Goal: Task Accomplishment & Management: Manage account settings

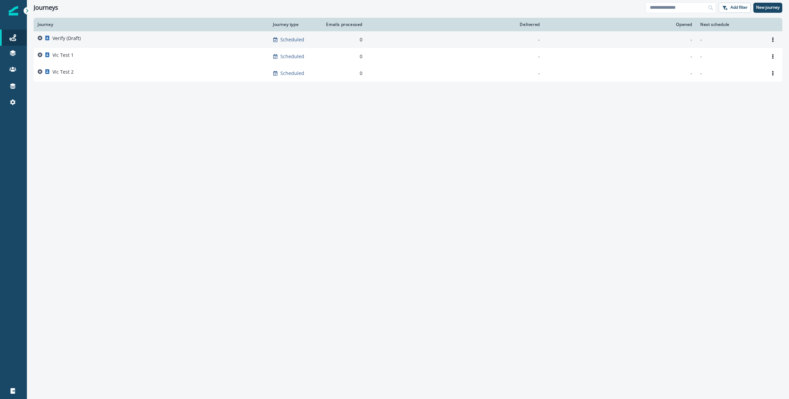
click at [62, 34] on td "Verify (Draft)" at bounding box center [151, 39] width 235 height 17
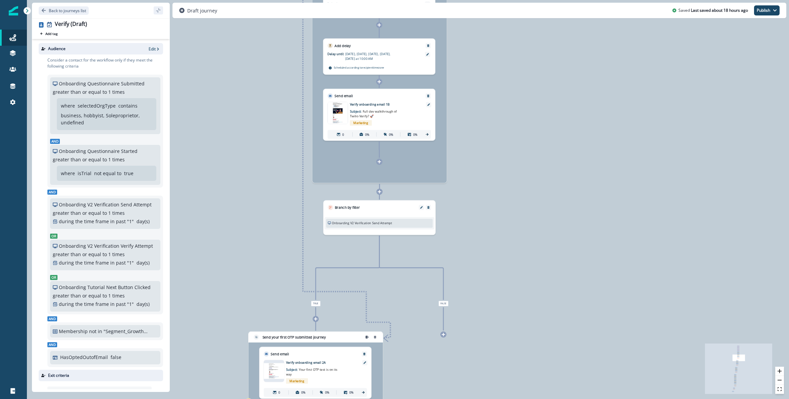
click at [380, 164] on div at bounding box center [379, 162] width 6 height 6
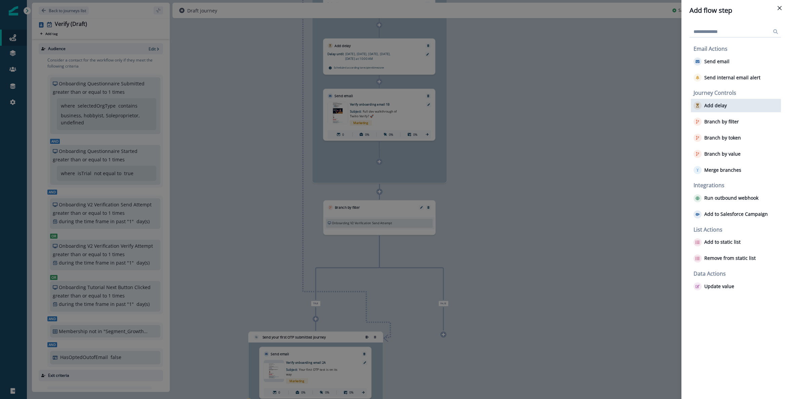
click at [720, 106] on p "Add delay" at bounding box center [715, 106] width 23 height 6
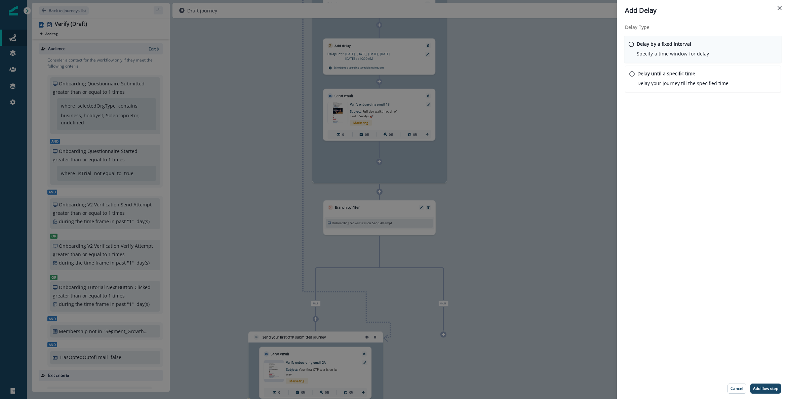
click at [677, 49] on div "Delay by a fixed interval Specify a time window for delay" at bounding box center [672, 48] width 72 height 17
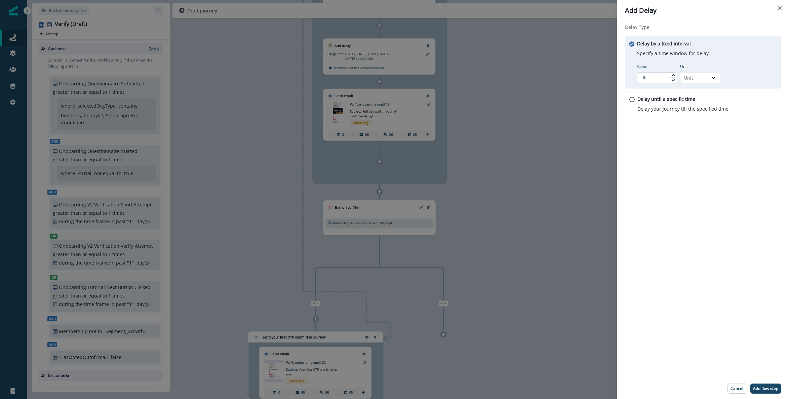
click at [661, 77] on input "Value" at bounding box center [657, 77] width 40 height 11
click at [674, 74] on icon at bounding box center [673, 75] width 4 height 4
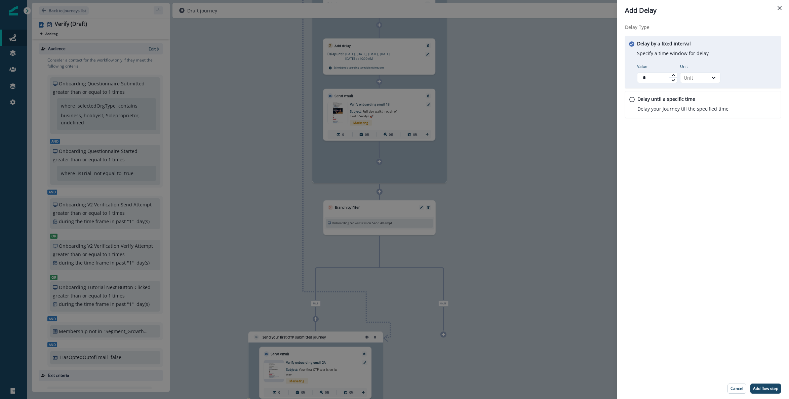
click at [674, 74] on icon at bounding box center [673, 75] width 4 height 4
type input "*"
click at [674, 74] on icon at bounding box center [673, 75] width 4 height 4
click at [700, 79] on div "Unit" at bounding box center [693, 77] width 21 height 7
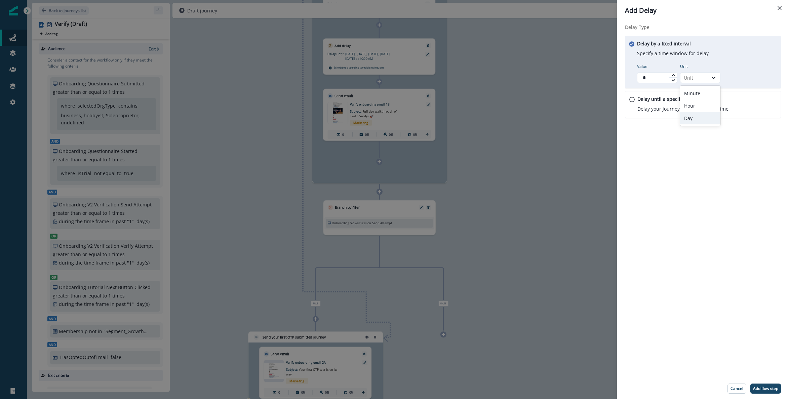
click at [699, 120] on div "Day" at bounding box center [700, 118] width 40 height 12
click at [692, 156] on div "Delay Type Delay by a fixed interval Specify a time window for delay Value * Un…" at bounding box center [703, 199] width 172 height 357
click at [771, 388] on p "Add flow step" at bounding box center [765, 388] width 25 height 5
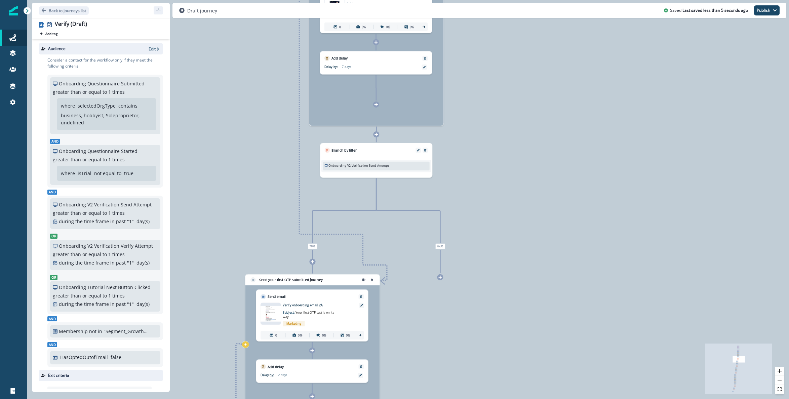
click at [442, 280] on div at bounding box center [440, 277] width 6 height 6
click at [440, 277] on icon at bounding box center [439, 277] width 3 height 3
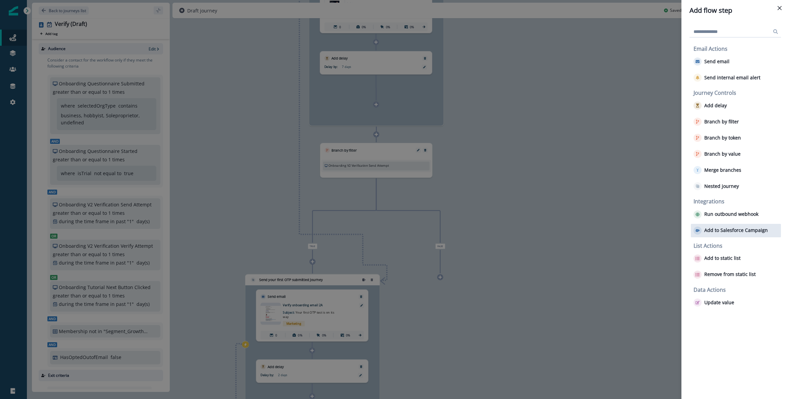
click at [722, 227] on p "Add to Salesforce Campaign" at bounding box center [736, 230] width 64 height 6
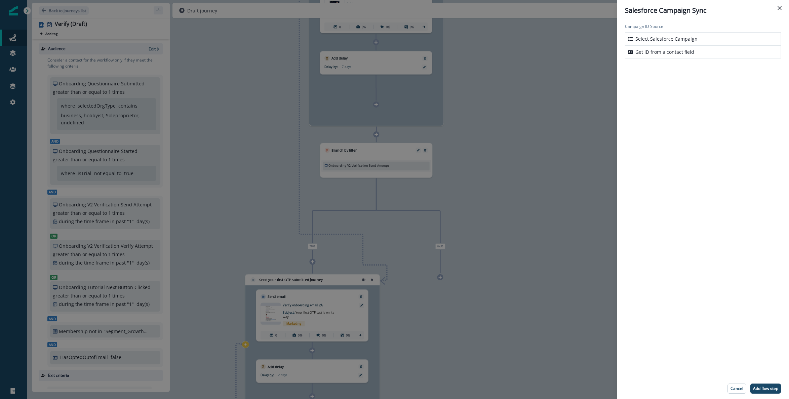
click at [691, 39] on p "Select Salesforce Campaign" at bounding box center [666, 38] width 62 height 7
click at [773, 391] on button "Add flow step" at bounding box center [765, 388] width 31 height 10
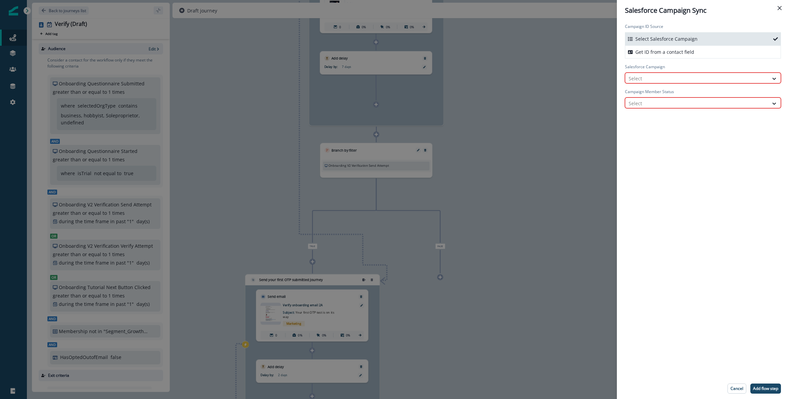
click at [767, 37] on div "Select Salesforce Campaign" at bounding box center [703, 38] width 156 height 13
click at [781, 7] on button "Close" at bounding box center [779, 8] width 11 height 11
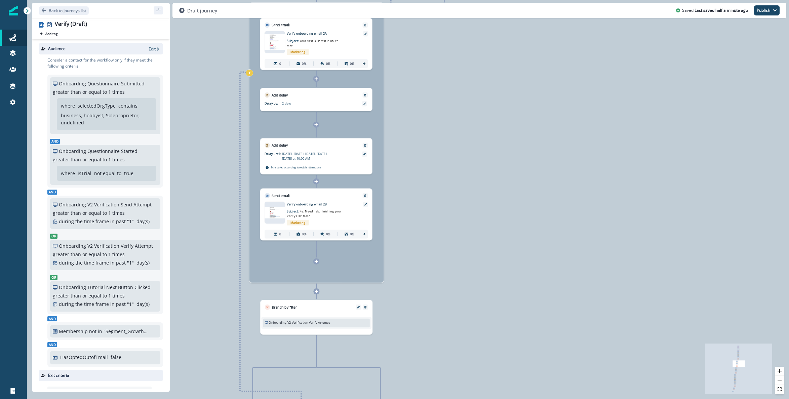
click at [316, 260] on icon at bounding box center [316, 261] width 3 height 3
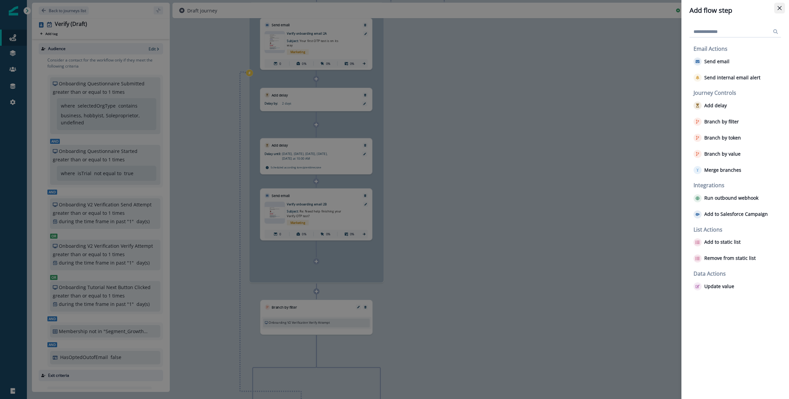
click at [777, 5] on button "Close" at bounding box center [779, 8] width 11 height 11
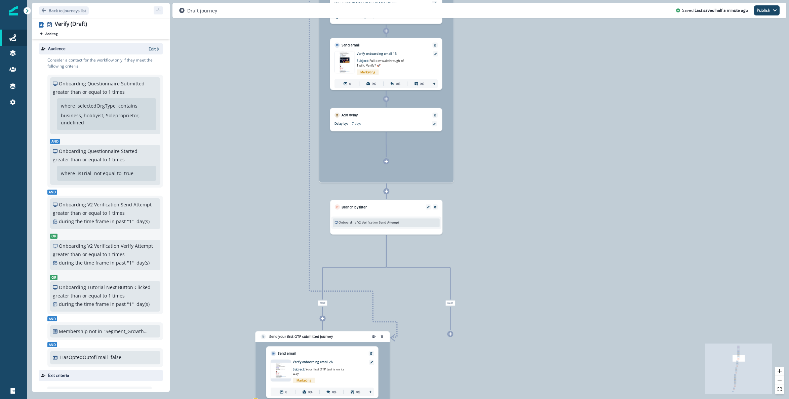
click at [409, 126] on div "7 days" at bounding box center [391, 124] width 78 height 6
click at [432, 123] on div at bounding box center [433, 123] width 5 height 5
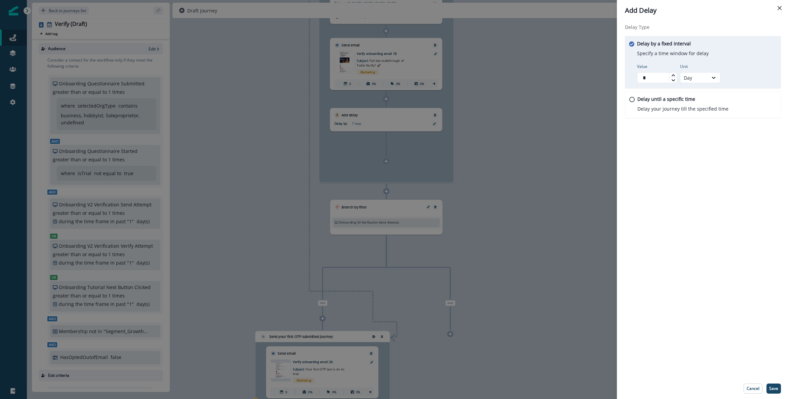
click at [674, 79] on icon at bounding box center [673, 80] width 4 height 4
type input "*"
click at [674, 79] on icon at bounding box center [673, 80] width 4 height 4
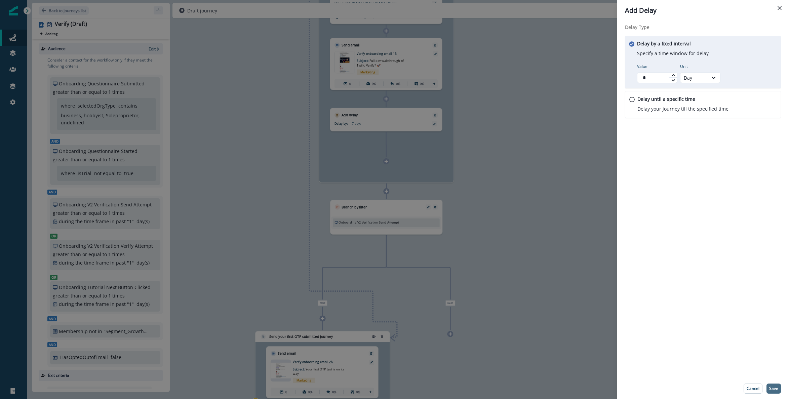
click at [778, 392] on button "Save" at bounding box center [773, 388] width 14 height 10
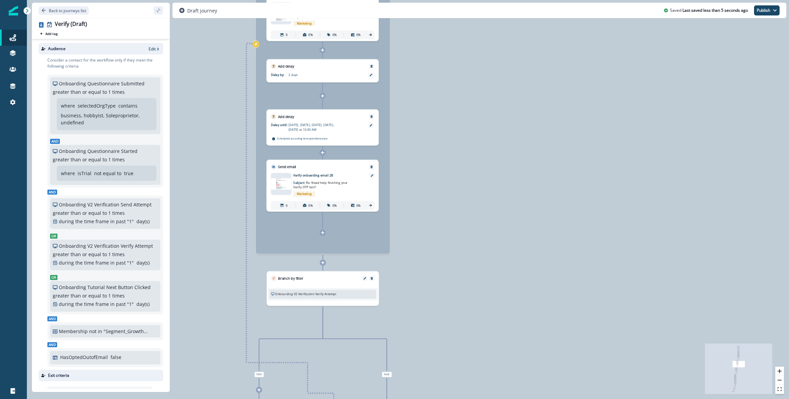
click at [321, 235] on div at bounding box center [323, 232] width 6 height 6
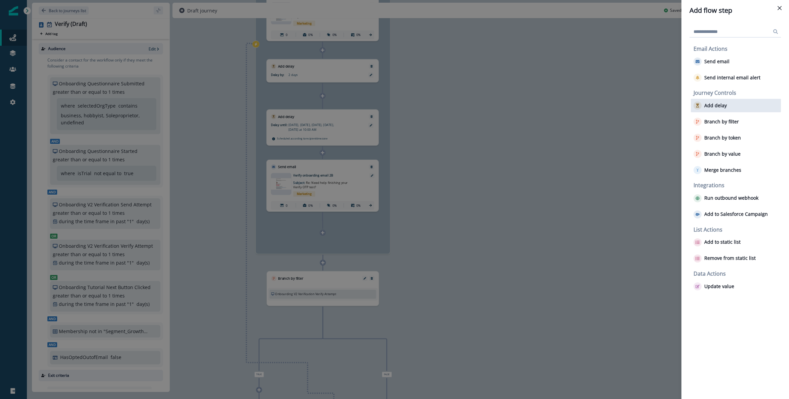
click at [731, 107] on div "Add delay" at bounding box center [736, 105] width 90 height 13
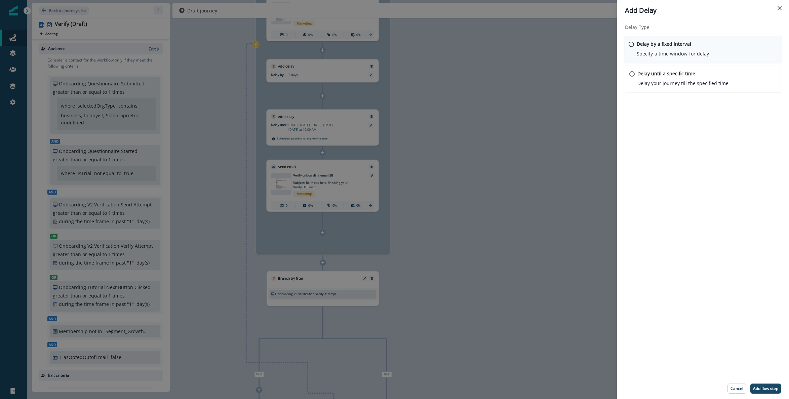
click at [688, 56] on p "Specify a time window for delay" at bounding box center [672, 53] width 72 height 7
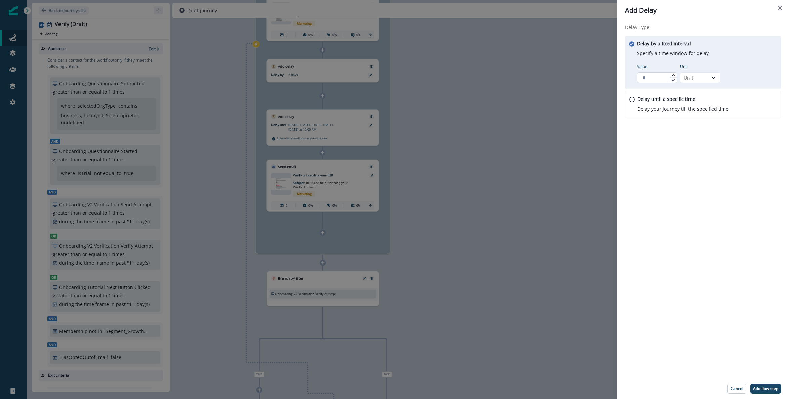
click at [671, 72] on input "Value" at bounding box center [657, 77] width 40 height 11
click at [673, 73] on icon at bounding box center [673, 75] width 4 height 4
type input "*"
click at [673, 73] on icon at bounding box center [673, 75] width 4 height 4
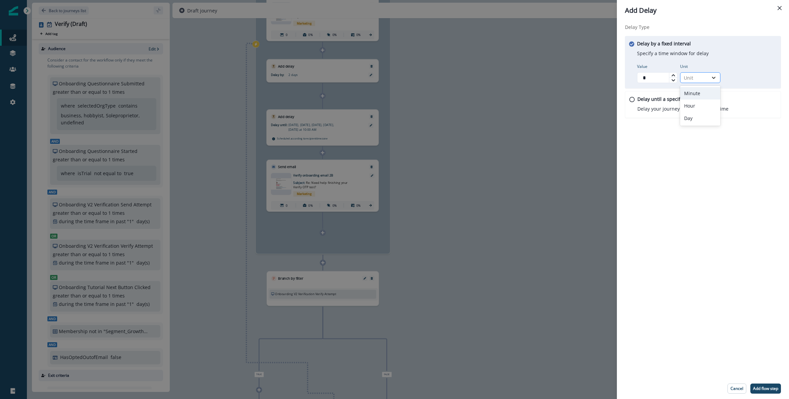
click at [712, 77] on icon at bounding box center [714, 78] width 4 height 2
click at [699, 120] on div "Day" at bounding box center [700, 118] width 40 height 12
click at [701, 164] on div "Delay Type Delay by a fixed interval Specify a time window for delay Value * Un…" at bounding box center [703, 199] width 172 height 357
click at [765, 387] on p "Add flow step" at bounding box center [765, 388] width 25 height 5
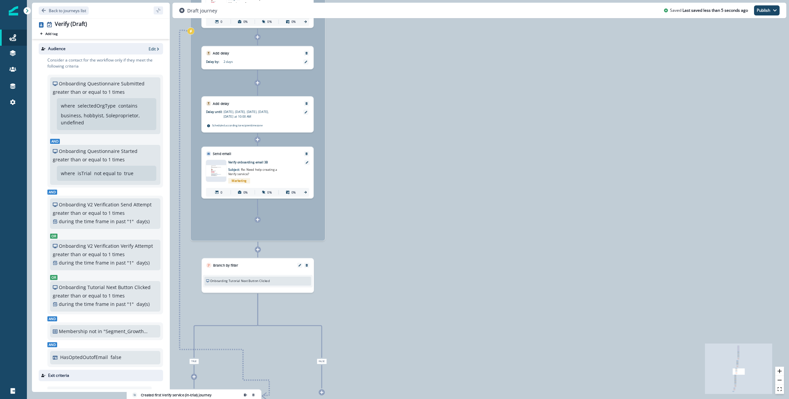
click at [256, 217] on icon at bounding box center [258, 219] width 4 height 4
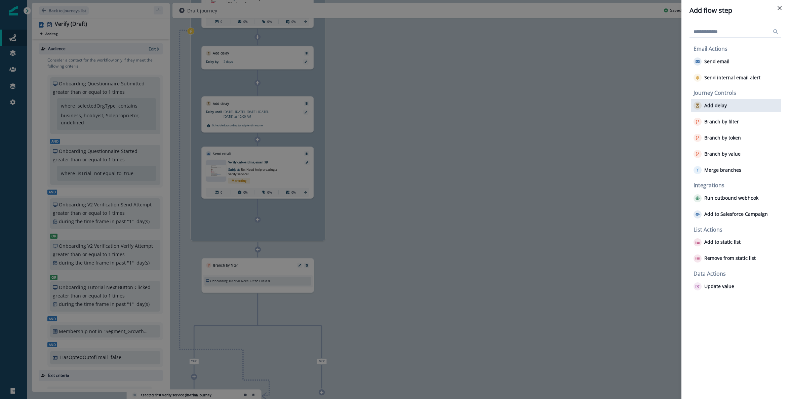
click at [721, 108] on p "Add delay" at bounding box center [715, 106] width 23 height 6
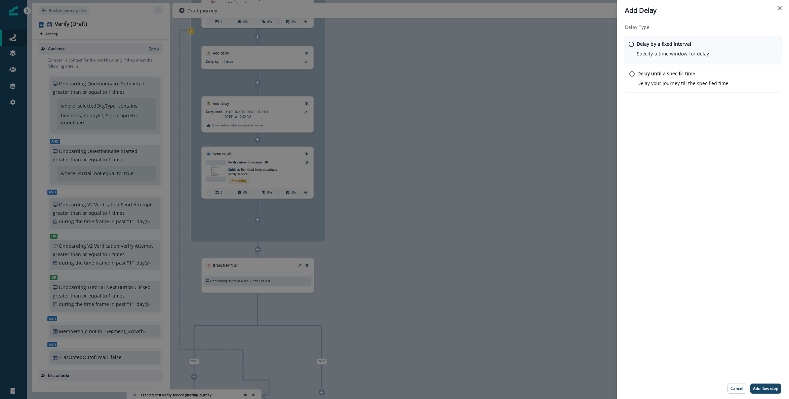
click at [699, 48] on div "Delay by a fixed interval Specify a time window for delay" at bounding box center [672, 48] width 72 height 17
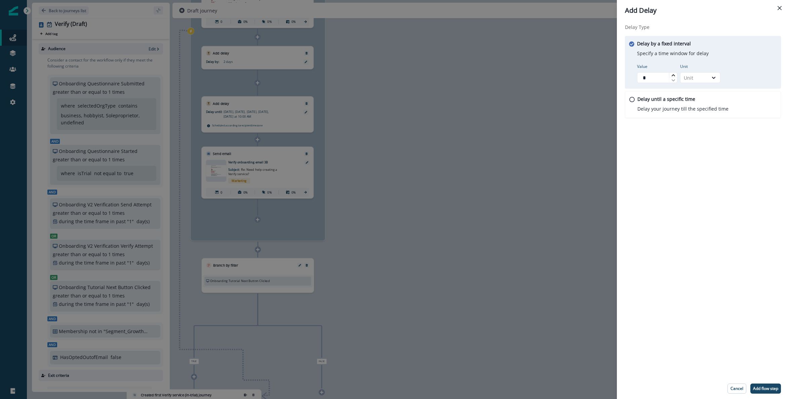
click at [674, 75] on icon at bounding box center [673, 75] width 4 height 4
type input "*"
click at [674, 75] on icon at bounding box center [673, 75] width 4 height 4
click at [700, 75] on div "Unit" at bounding box center [693, 77] width 21 height 7
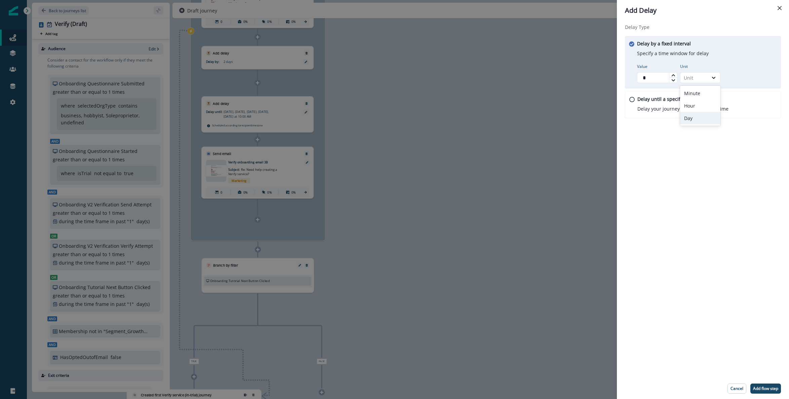
click at [699, 121] on div "Day" at bounding box center [700, 118] width 40 height 12
click at [717, 178] on div "Delay Type Delay by a fixed interval Specify a time window for delay Value * Un…" at bounding box center [703, 199] width 172 height 357
click at [768, 389] on p "Add flow step" at bounding box center [765, 388] width 25 height 5
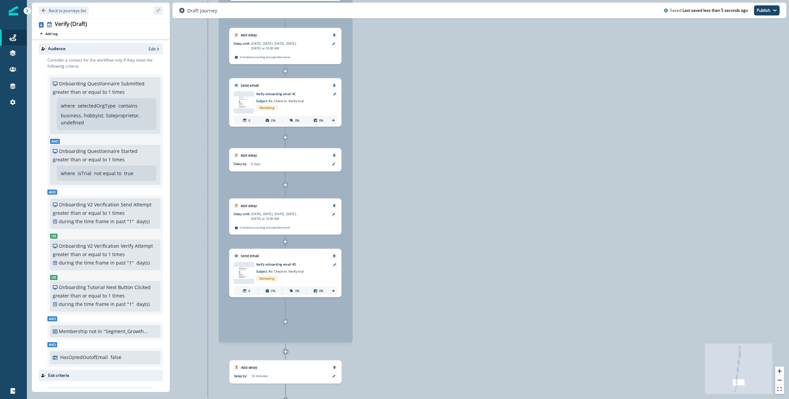
click at [286, 325] on div "Created first Verify service (in-trial) journey" at bounding box center [285, 32] width 134 height 621
click at [285, 324] on div at bounding box center [285, 322] width 6 height 6
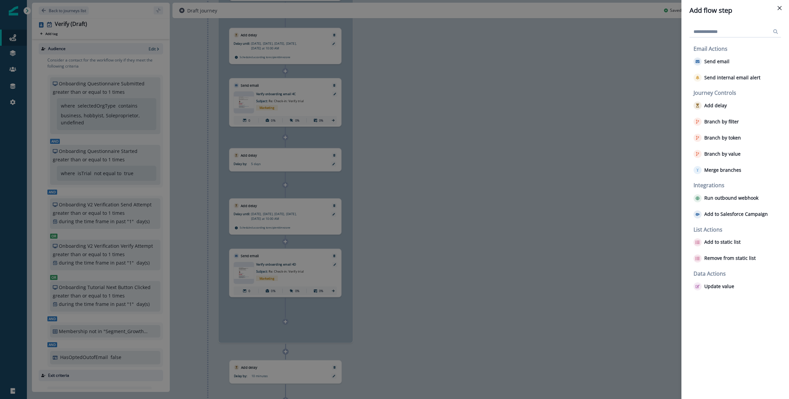
click at [452, 220] on div "Add flow step Email Actions Send email Send internal email alert Journey Contro…" at bounding box center [394, 199] width 789 height 399
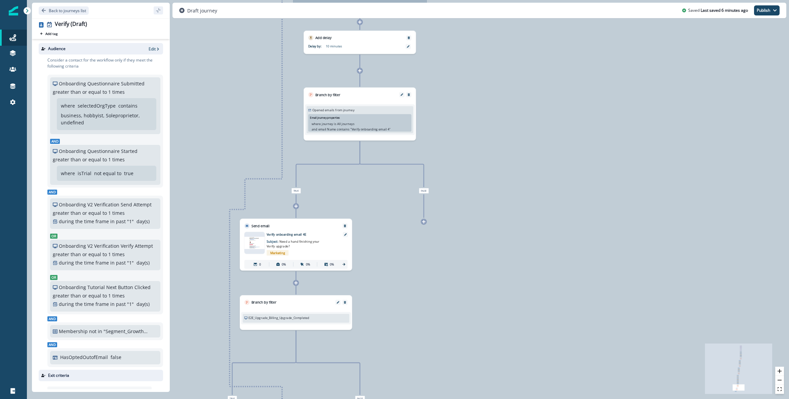
click at [295, 204] on icon at bounding box center [295, 205] width 3 height 3
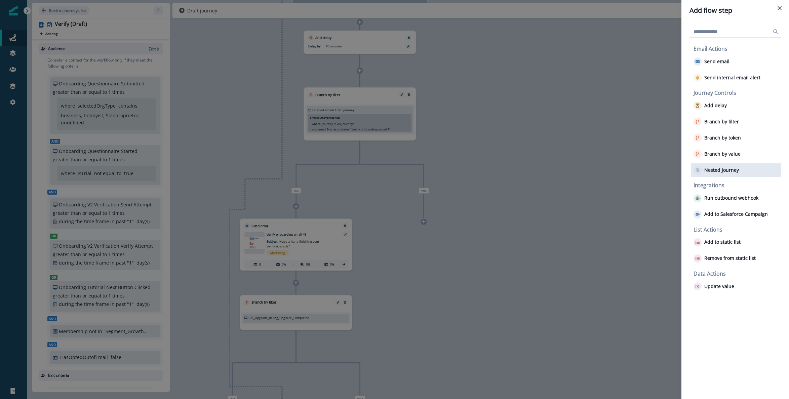
click at [725, 167] on p "Nested journey" at bounding box center [721, 170] width 35 height 6
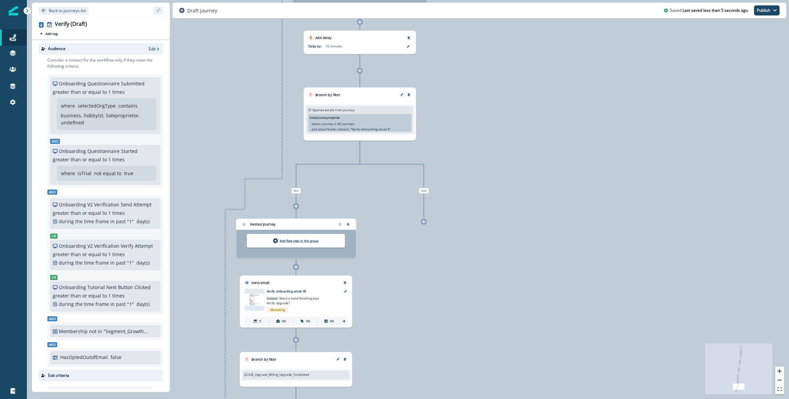
click at [290, 242] on p "Add flow step in the group" at bounding box center [299, 241] width 39 height 4
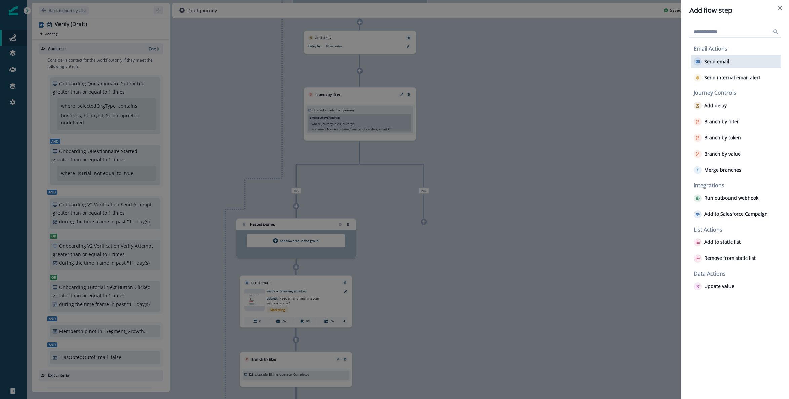
click at [718, 65] on button "Send email" at bounding box center [711, 61] width 36 height 8
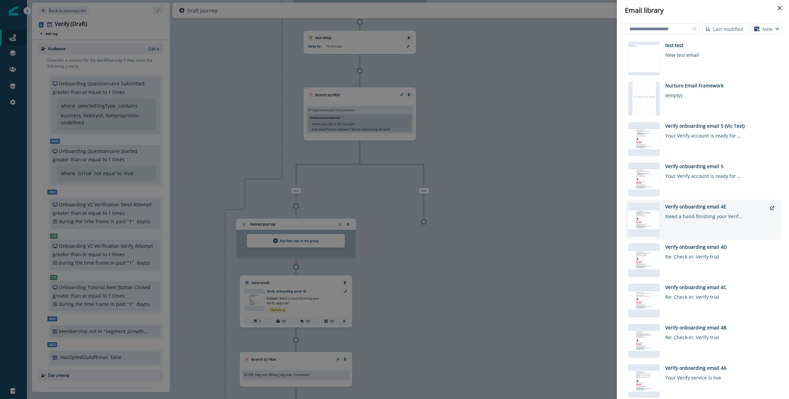
click at [707, 207] on div "Verify onboarding email 4E" at bounding box center [715, 206] width 101 height 7
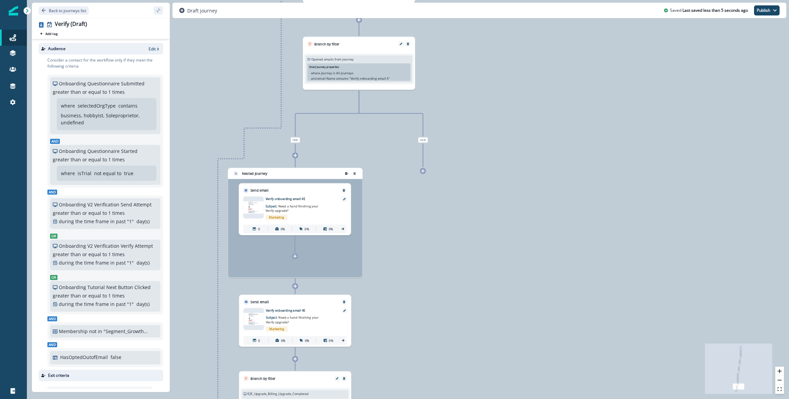
click at [295, 257] on icon at bounding box center [294, 255] width 3 height 3
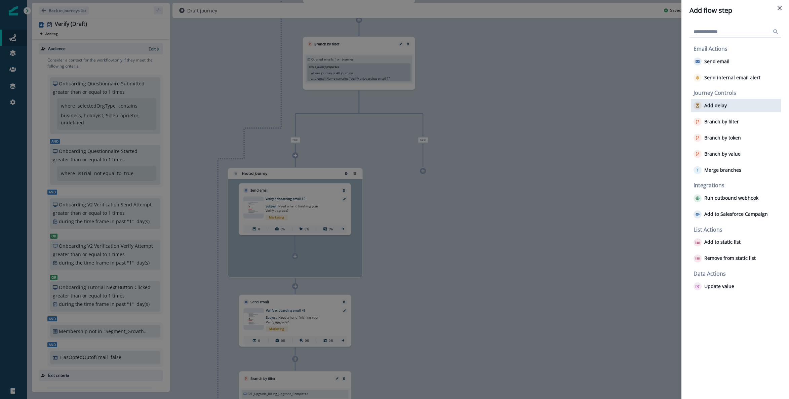
click at [727, 108] on div "Add delay" at bounding box center [736, 105] width 90 height 13
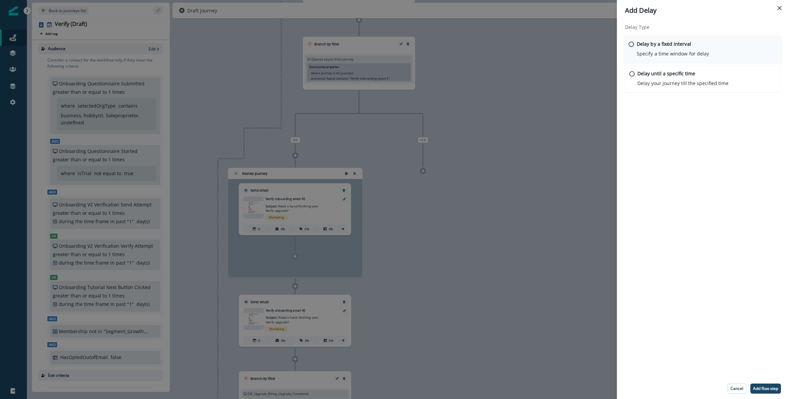
click at [680, 52] on p "Specify a time window for delay" at bounding box center [672, 53] width 72 height 7
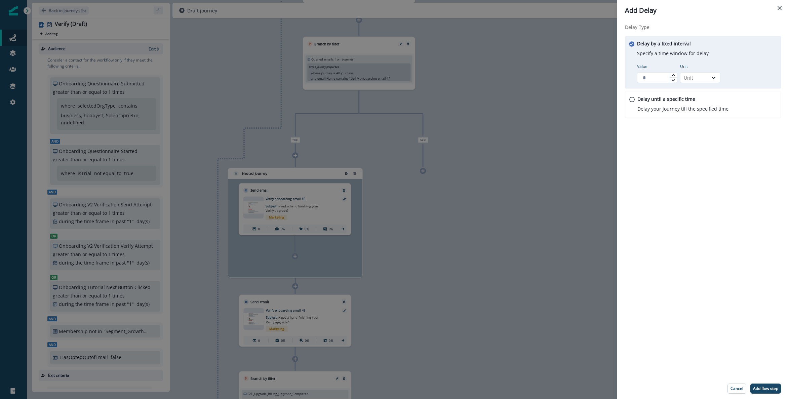
click at [673, 72] on div "Value" at bounding box center [657, 73] width 40 height 19
click at [673, 72] on input "Value" at bounding box center [657, 77] width 40 height 11
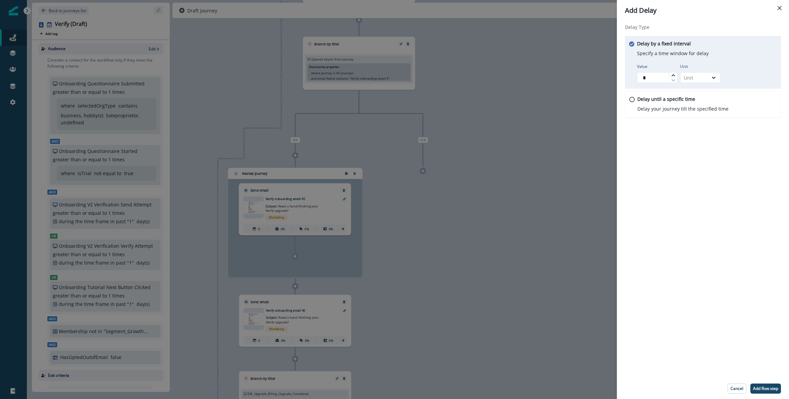
click at [673, 73] on icon at bounding box center [673, 75] width 4 height 4
type input "*"
click at [673, 73] on icon at bounding box center [673, 75] width 4 height 4
click at [712, 77] on icon at bounding box center [714, 78] width 4 height 2
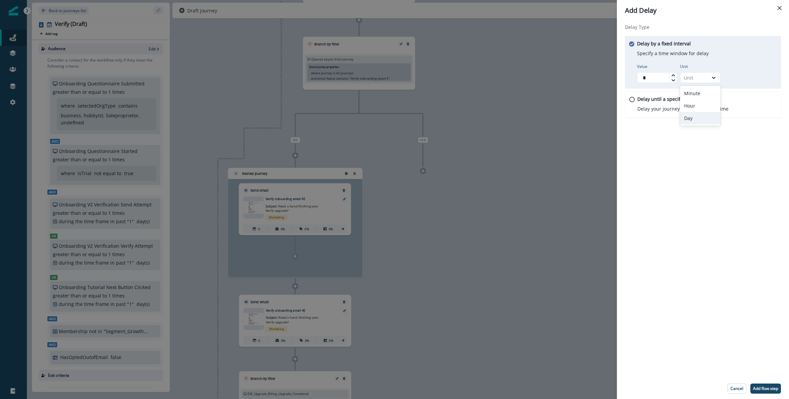
click at [706, 118] on div "Day" at bounding box center [700, 118] width 40 height 12
click at [719, 161] on div "Delay Type Delay by a fixed interval Specify a time window for delay Value * Un…" at bounding box center [703, 199] width 172 height 357
click at [768, 392] on button "Add flow step" at bounding box center [765, 388] width 31 height 10
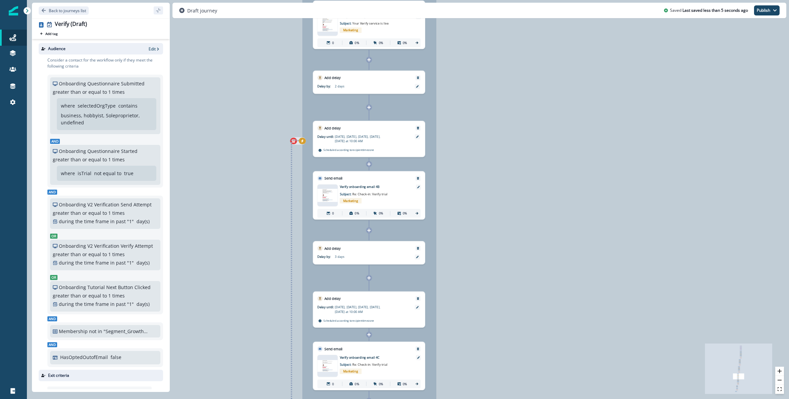
click at [304, 142] on icon "exit-criteria-left-source-0" at bounding box center [301, 140] width 3 height 3
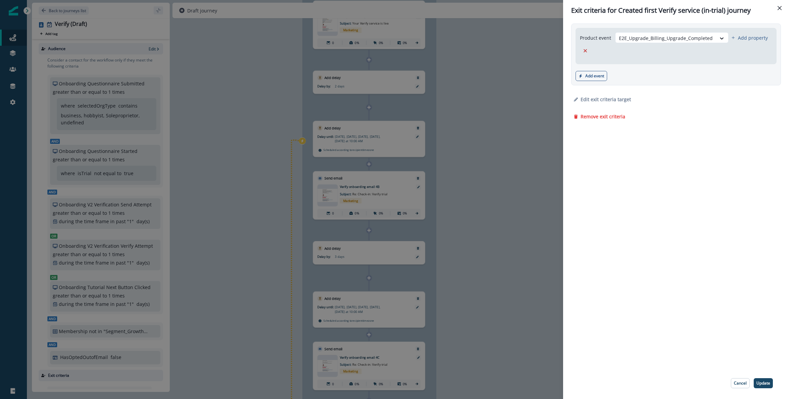
click at [517, 131] on div "Exit criteria for Created first Verify service (in-trial) journey Product event…" at bounding box center [394, 199] width 789 height 399
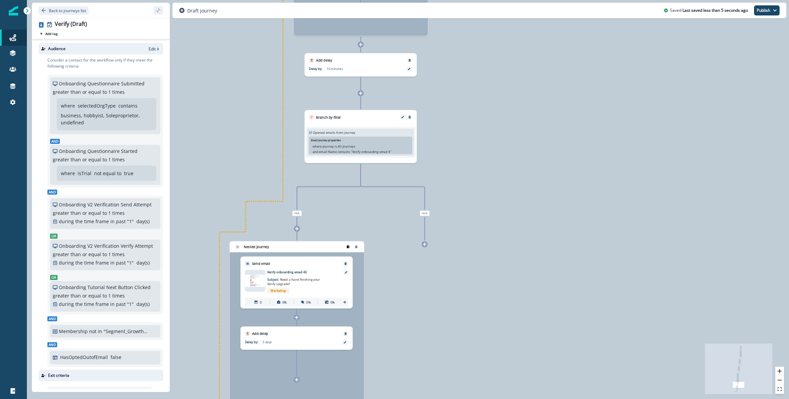
click at [348, 246] on icon "remove-group" at bounding box center [348, 246] width 3 height 3
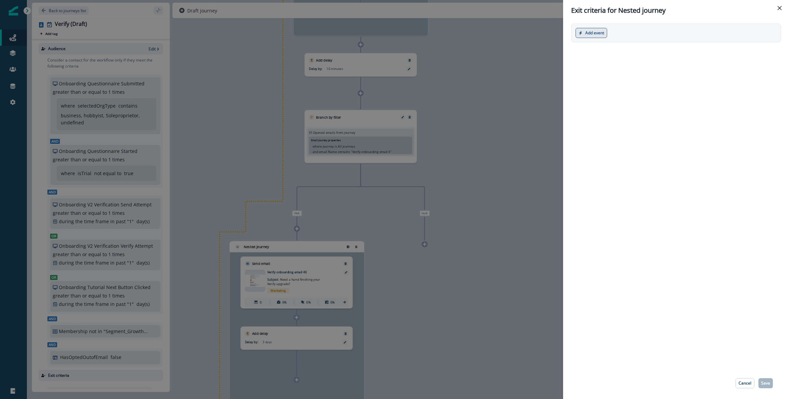
click at [594, 29] on button "Add event" at bounding box center [591, 33] width 32 height 10
click at [615, 49] on button "Product event" at bounding box center [613, 49] width 75 height 11
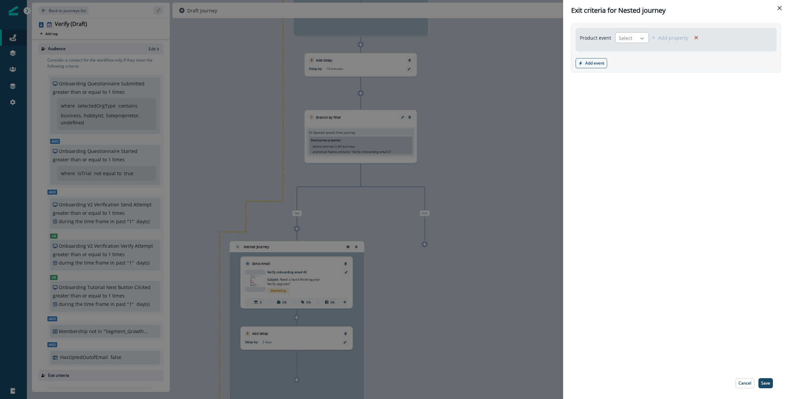
click at [641, 38] on icon at bounding box center [642, 38] width 6 height 7
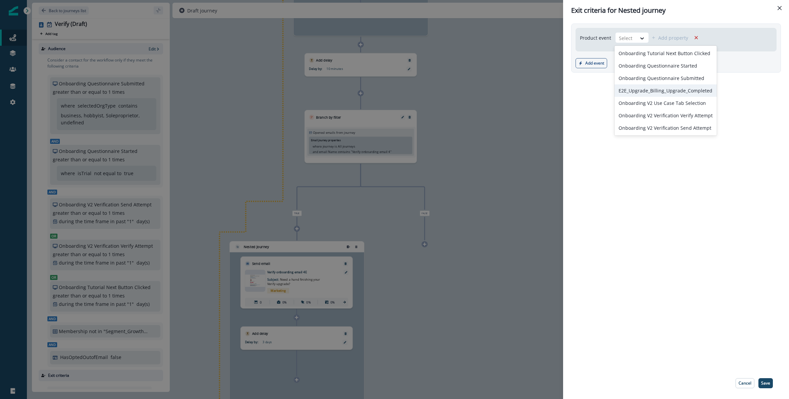
click at [659, 90] on div "E2E_Upgrade_Billing_Upgrade_Completed" at bounding box center [665, 90] width 102 height 12
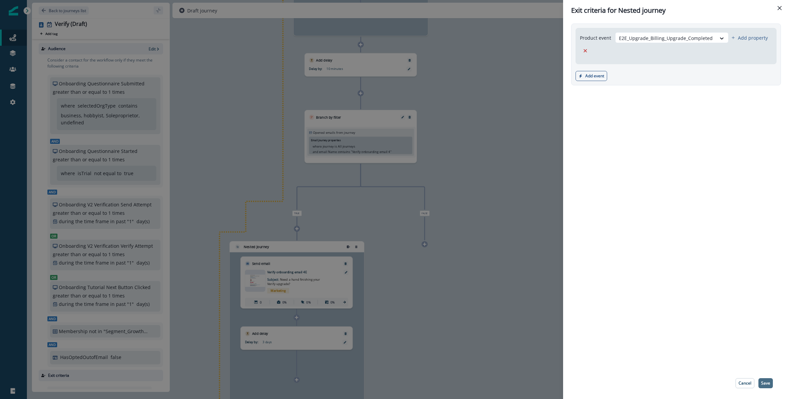
click at [767, 383] on p "Save" at bounding box center [765, 383] width 9 height 5
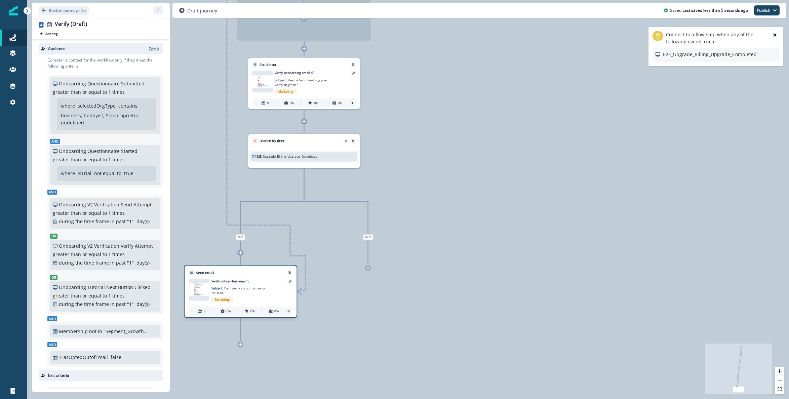
click at [249, 273] on div "Send email Email asset changed, journey reports will be subject to change This …" at bounding box center [240, 291] width 113 height 53
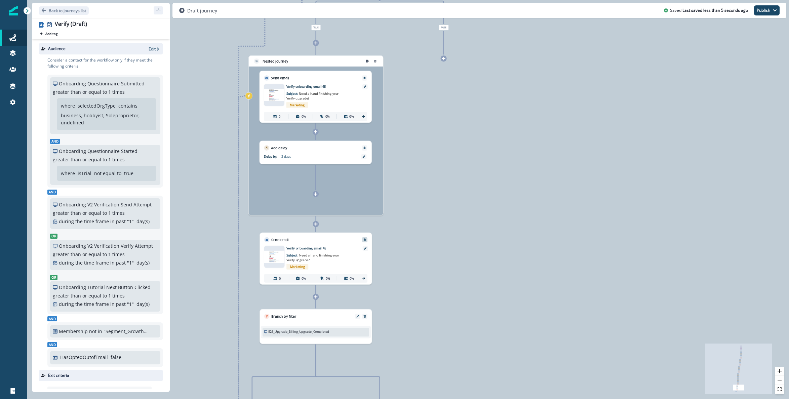
click at [365, 238] on icon "Remove" at bounding box center [364, 239] width 3 height 3
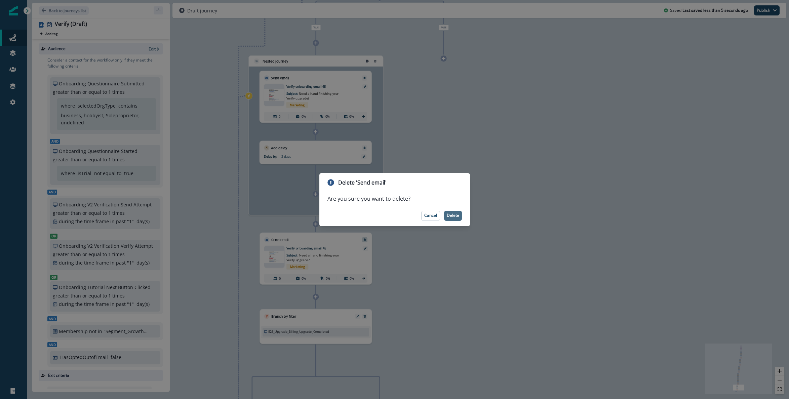
click at [451, 215] on p "Delete" at bounding box center [453, 215] width 12 height 5
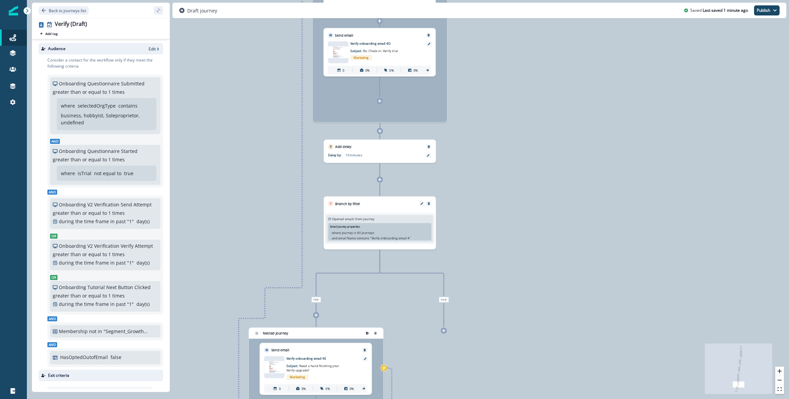
click at [316, 316] on icon at bounding box center [316, 315] width 4 height 4
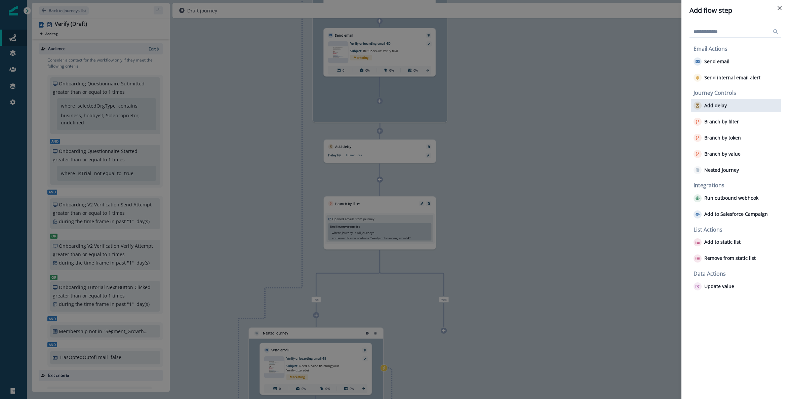
click at [728, 104] on div "Add delay" at bounding box center [736, 105] width 90 height 13
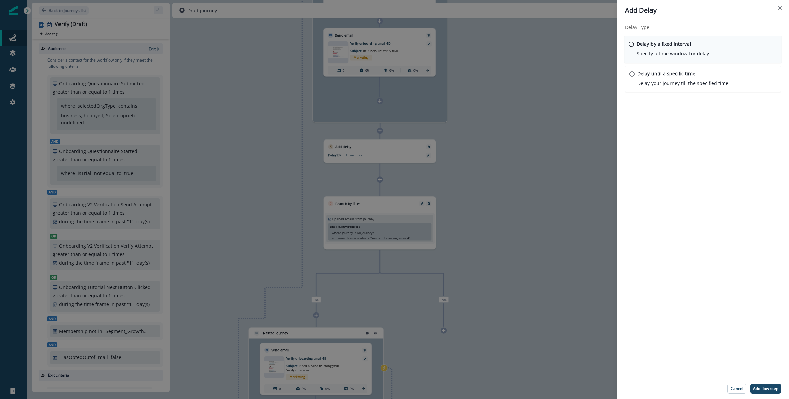
click at [673, 54] on p "Specify a time window for delay" at bounding box center [672, 53] width 72 height 7
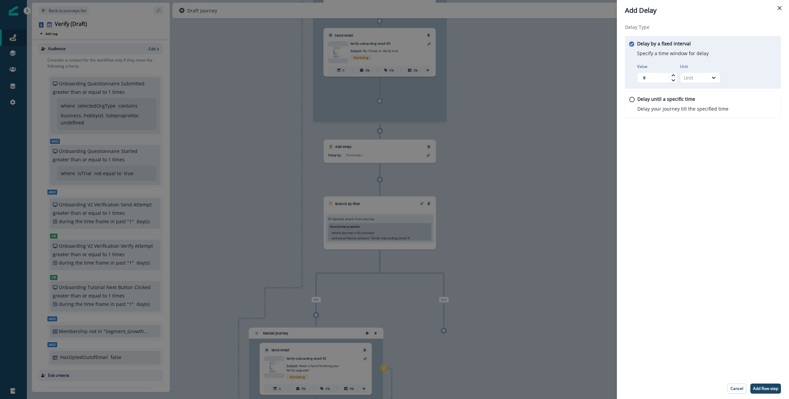
type input "*"
click at [672, 74] on icon at bounding box center [673, 75] width 4 height 4
click at [711, 77] on icon at bounding box center [713, 77] width 6 height 7
click at [705, 118] on div "Day" at bounding box center [700, 118] width 40 height 12
click at [733, 183] on div "Delay Type Delay by a fixed interval Specify a time window for delay Value * Un…" at bounding box center [703, 199] width 172 height 357
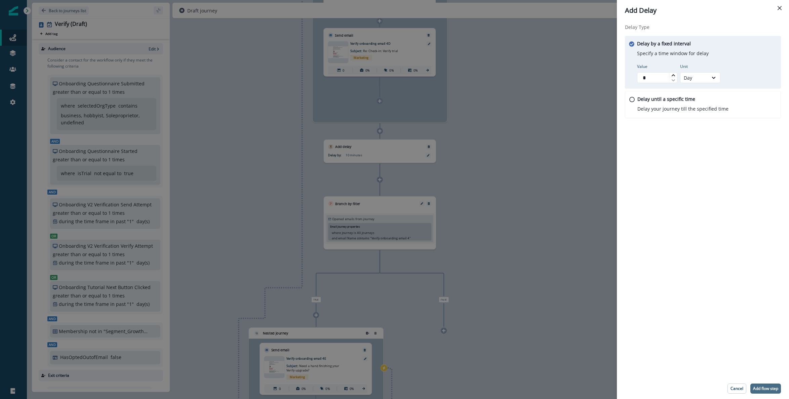
click at [769, 384] on button "Add flow step" at bounding box center [765, 388] width 31 height 10
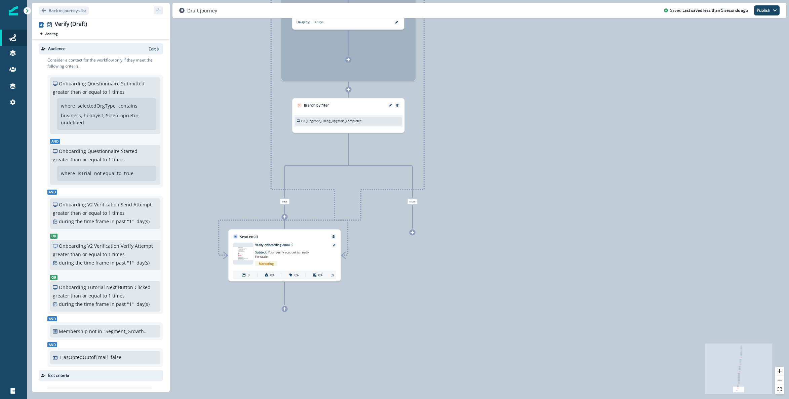
click at [443, 278] on div "0 contact has entered the journey Signup permitted journey Update value Update …" at bounding box center [408, 199] width 762 height 399
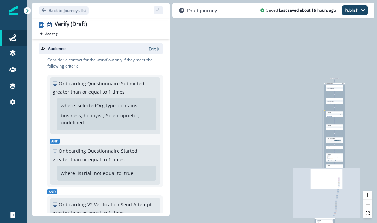
scroll to position [78, 0]
